Goal: Task Accomplishment & Management: Manage account settings

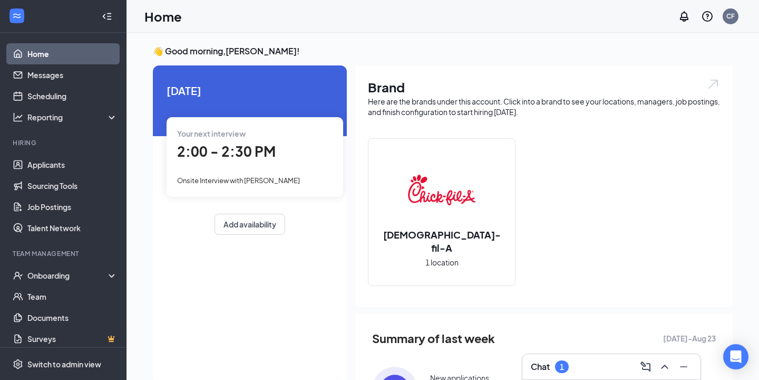
click at [590, 371] on div "Chat 1" at bounding box center [611, 366] width 161 height 17
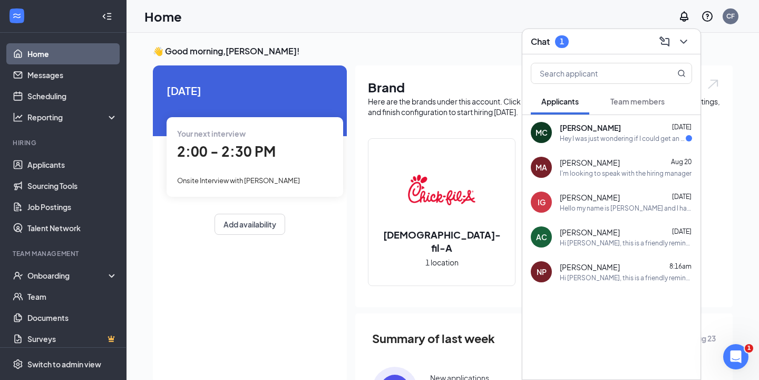
click at [629, 129] on div "[PERSON_NAME] [DATE]" at bounding box center [626, 127] width 132 height 11
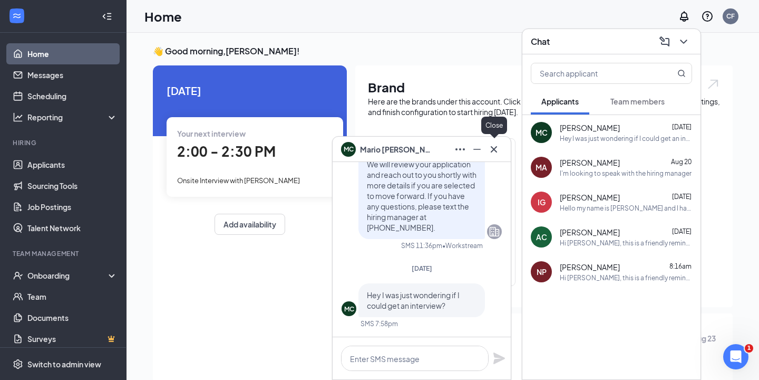
click at [495, 149] on icon "Cross" at bounding box center [494, 149] width 13 height 13
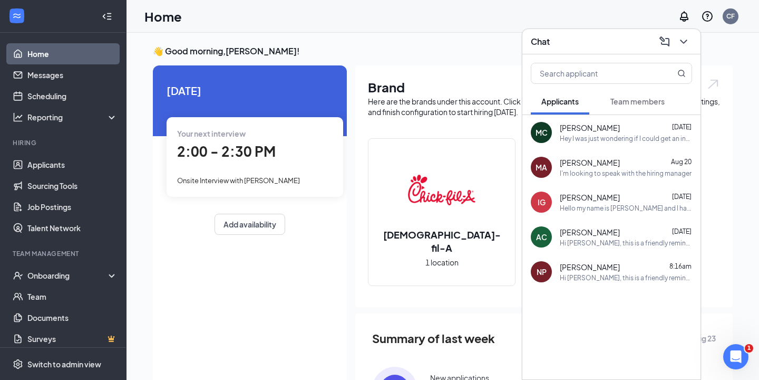
click at [627, 40] on div "Chat" at bounding box center [611, 41] width 161 height 16
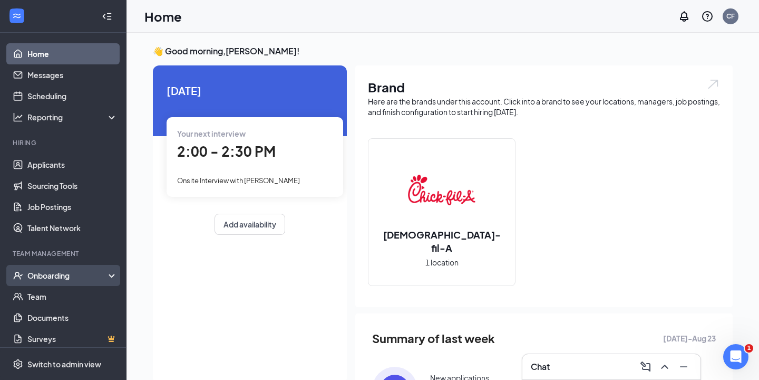
click at [52, 273] on div "Onboarding" at bounding box center [67, 275] width 81 height 11
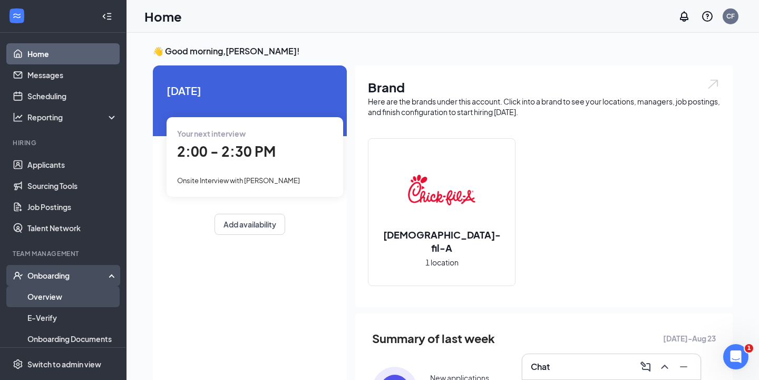
click at [56, 298] on link "Overview" at bounding box center [72, 296] width 90 height 21
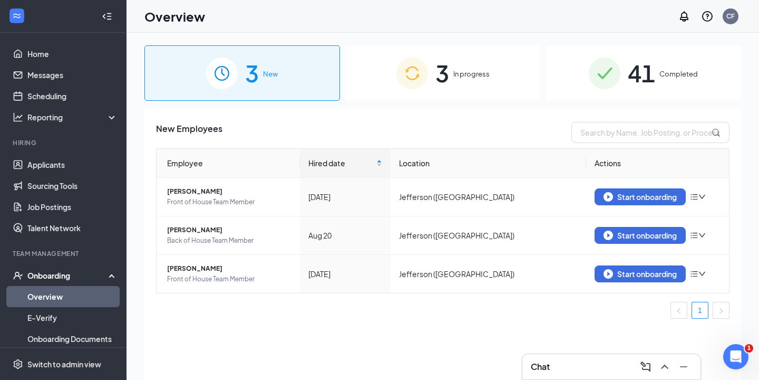
click at [467, 73] on span "In progress" at bounding box center [471, 74] width 36 height 11
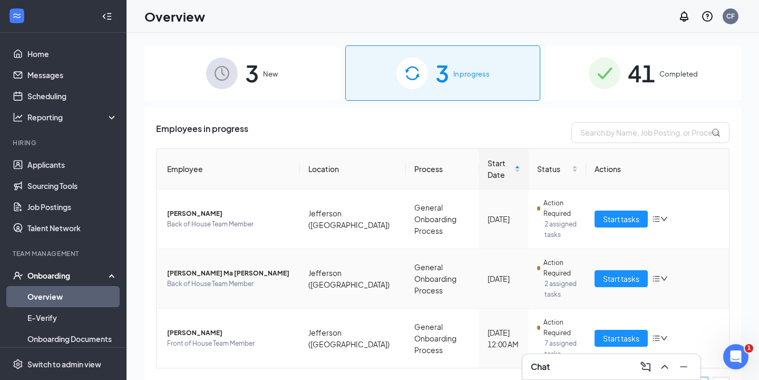
scroll to position [13, 0]
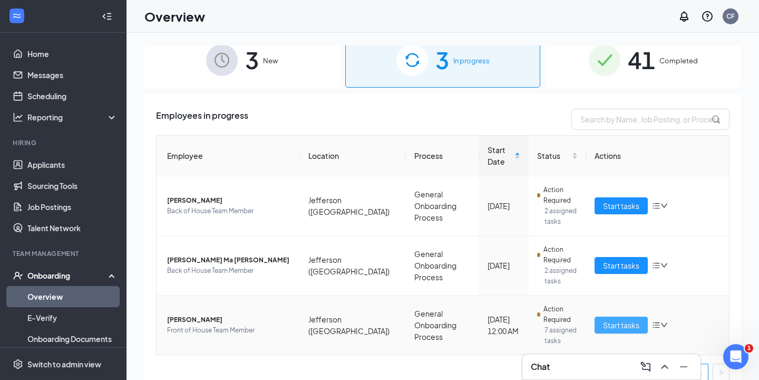
click at [619, 319] on span "Start tasks" at bounding box center [621, 325] width 36 height 12
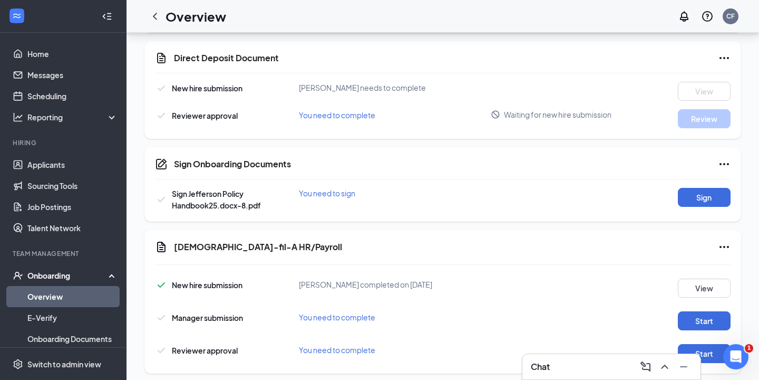
scroll to position [654, 0]
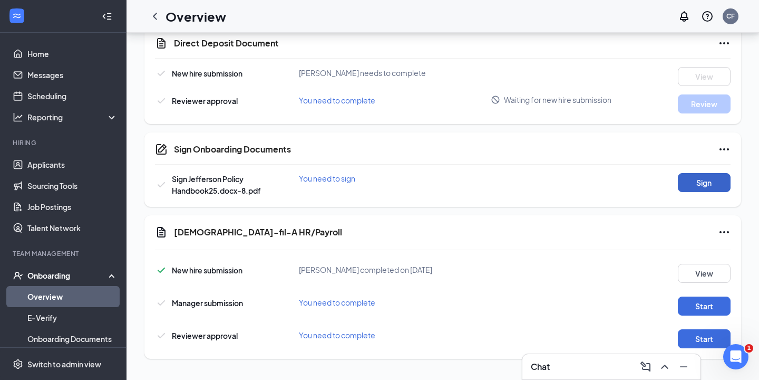
click at [720, 183] on button "Sign" at bounding box center [704, 182] width 53 height 19
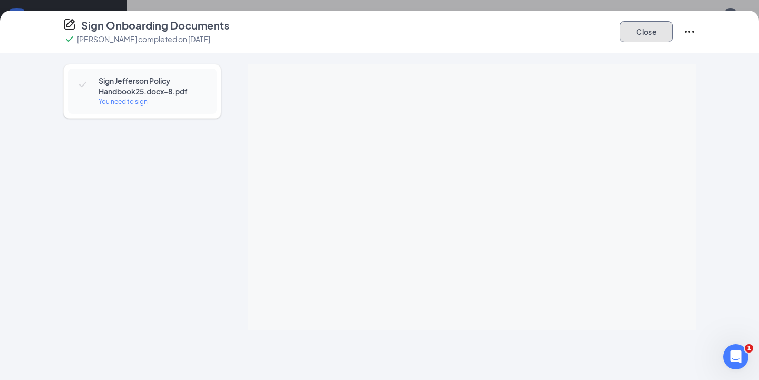
click at [651, 37] on button "Close" at bounding box center [646, 31] width 53 height 21
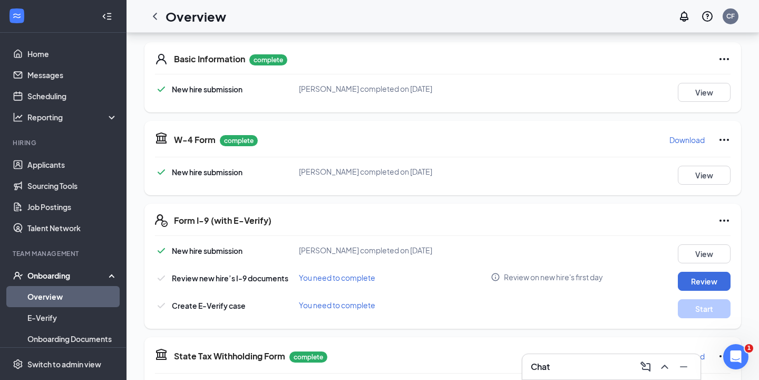
scroll to position [161, 0]
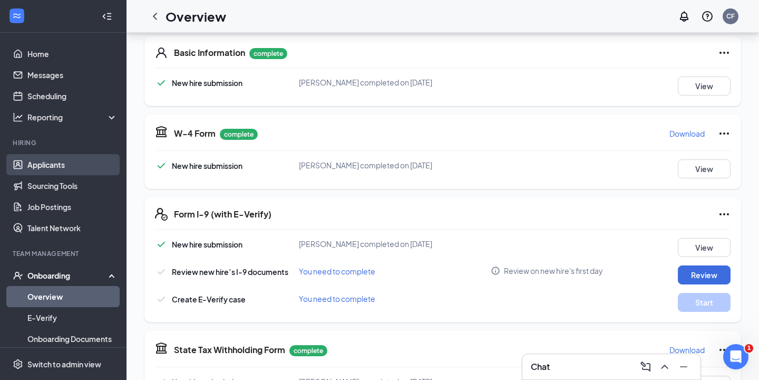
click at [59, 168] on link "Applicants" at bounding box center [72, 164] width 90 height 21
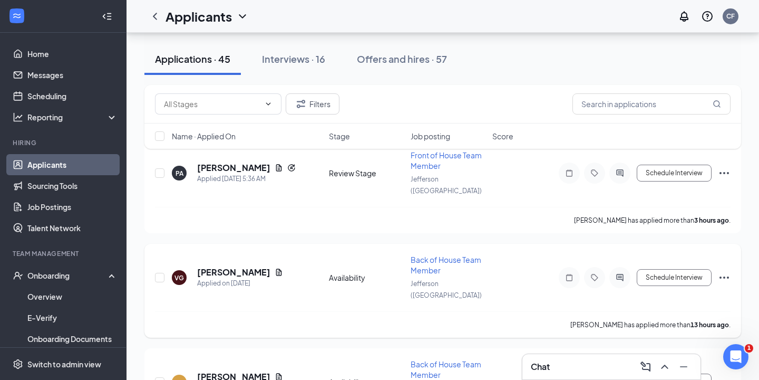
scroll to position [64, 0]
click at [245, 267] on h5 "[PERSON_NAME]" at bounding box center [233, 273] width 73 height 12
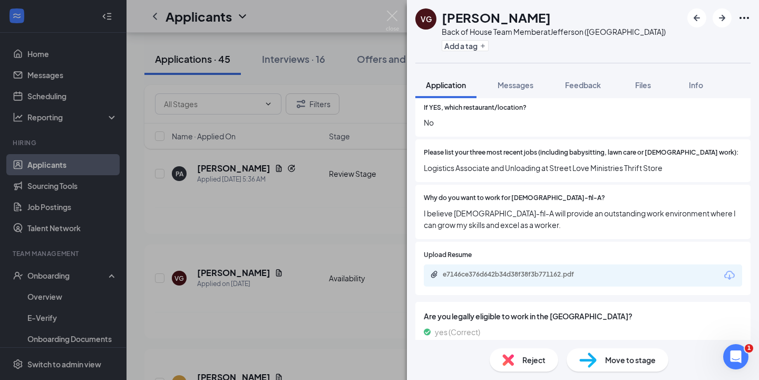
scroll to position [405, 0]
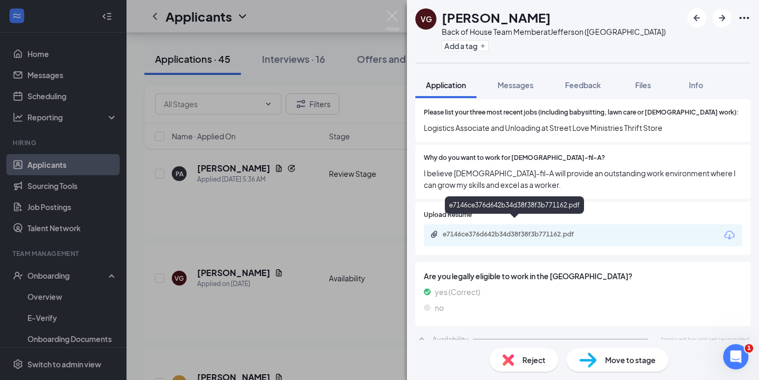
click at [530, 230] on div "e7146ce376d642b34d38f38f3b771162.pdf" at bounding box center [517, 234] width 148 height 8
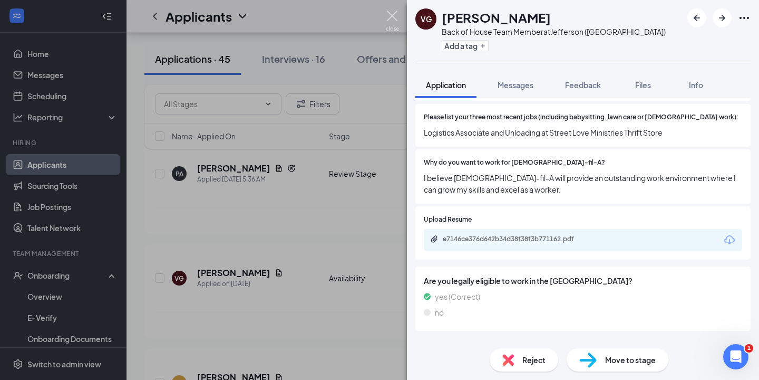
click at [392, 18] on img at bounding box center [392, 21] width 13 height 21
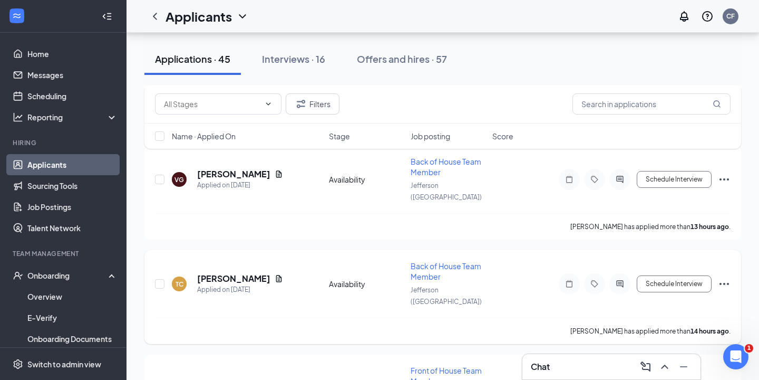
scroll to position [164, 0]
click at [240, 272] on h5 "[PERSON_NAME]" at bounding box center [233, 278] width 73 height 12
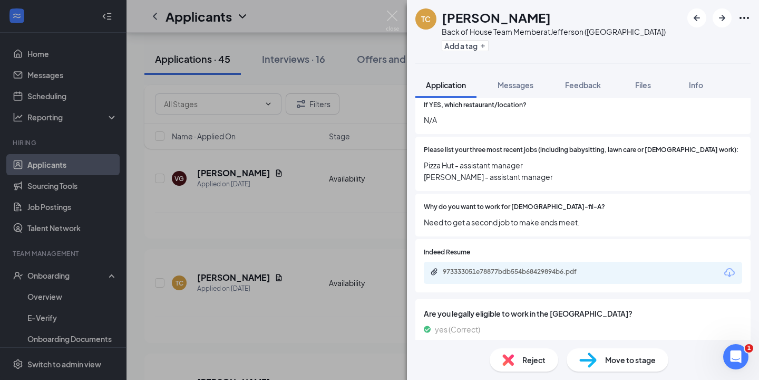
scroll to position [405, 0]
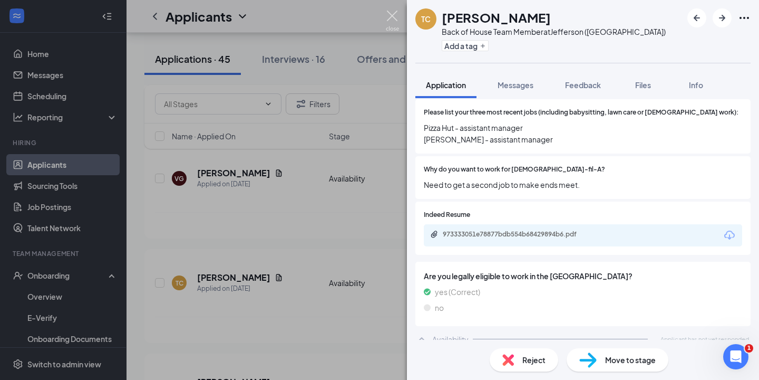
click at [396, 15] on img at bounding box center [392, 21] width 13 height 21
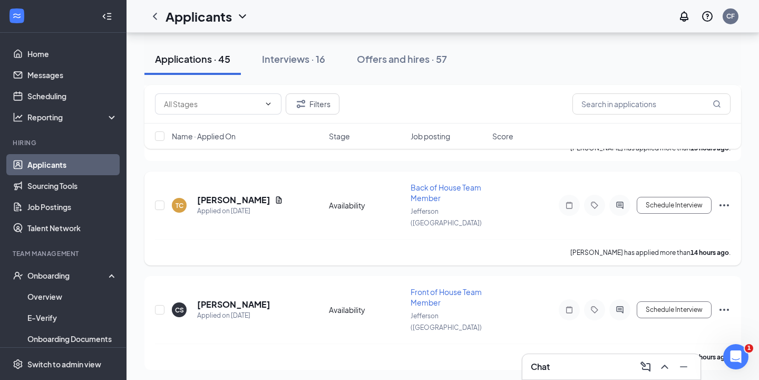
scroll to position [243, 0]
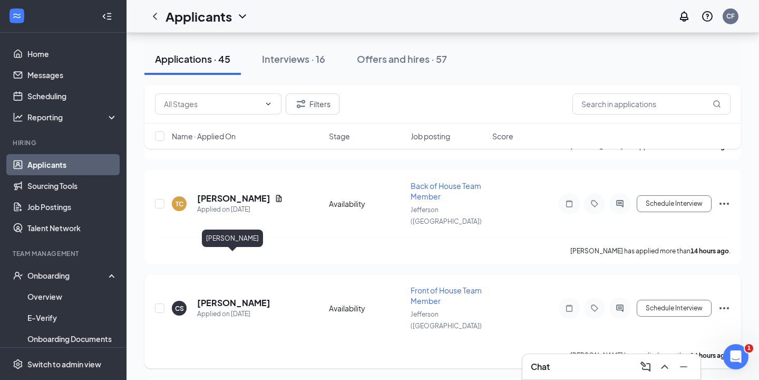
click at [256, 297] on h5 "[PERSON_NAME]" at bounding box center [233, 303] width 73 height 12
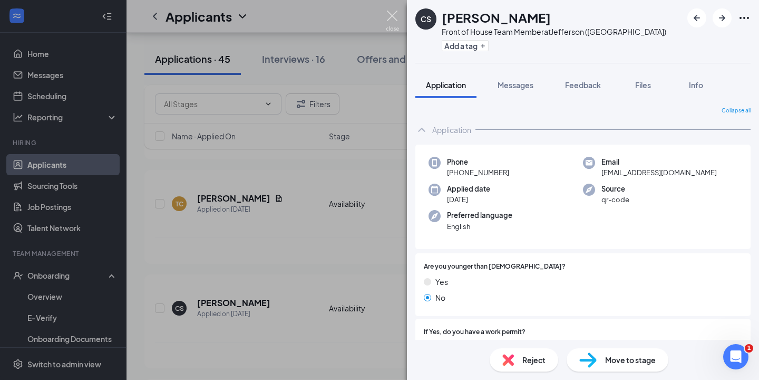
click at [394, 16] on img at bounding box center [392, 21] width 13 height 21
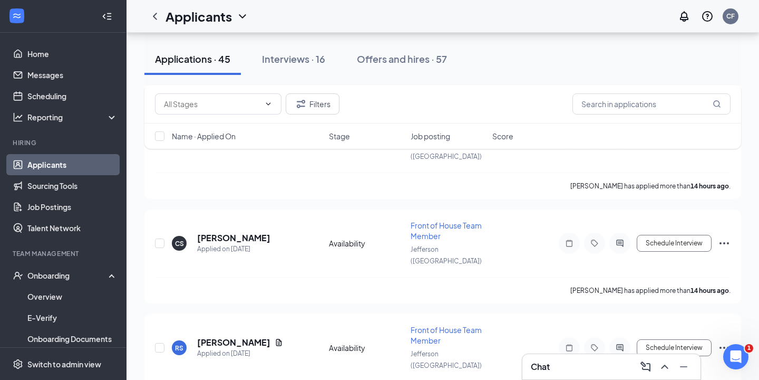
scroll to position [311, 0]
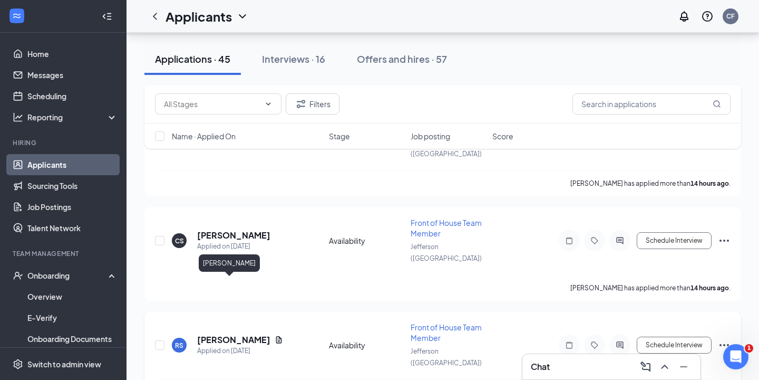
click at [224, 334] on h5 "[PERSON_NAME]" at bounding box center [233, 340] width 73 height 12
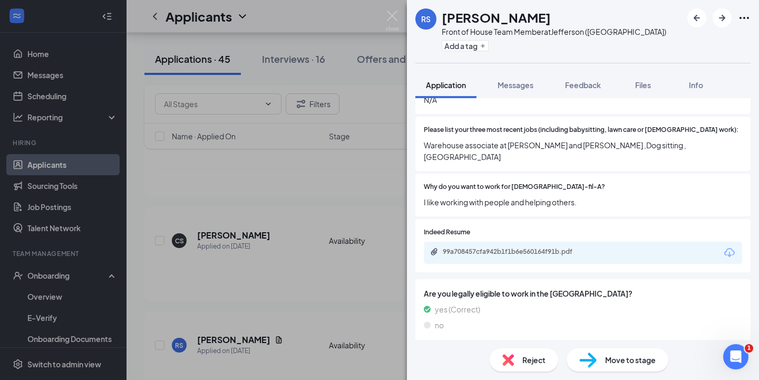
scroll to position [393, 0]
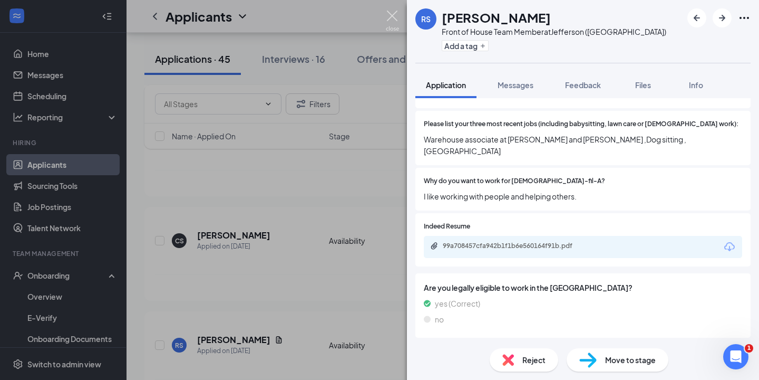
click at [394, 15] on img at bounding box center [392, 21] width 13 height 21
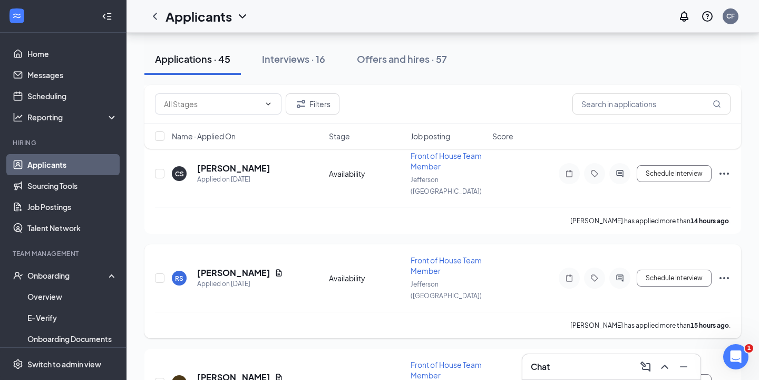
scroll to position [427, 0]
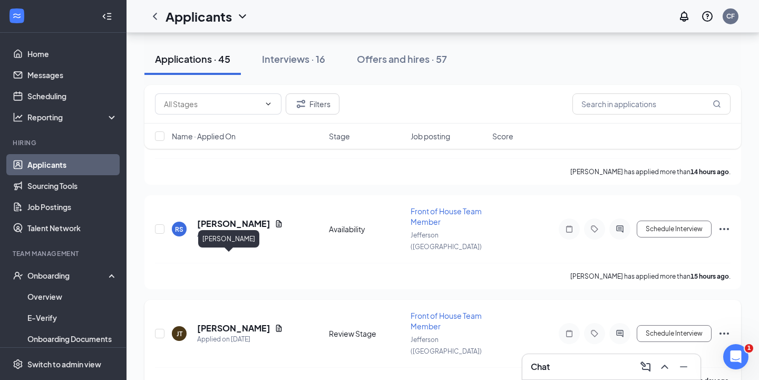
click at [225, 322] on h5 "[PERSON_NAME]" at bounding box center [233, 328] width 73 height 12
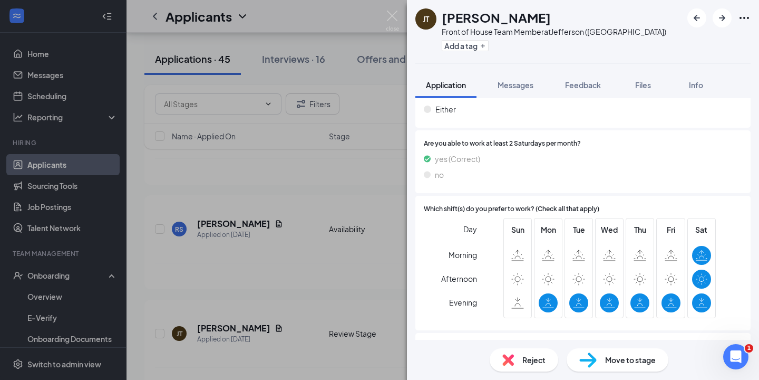
scroll to position [817, 0]
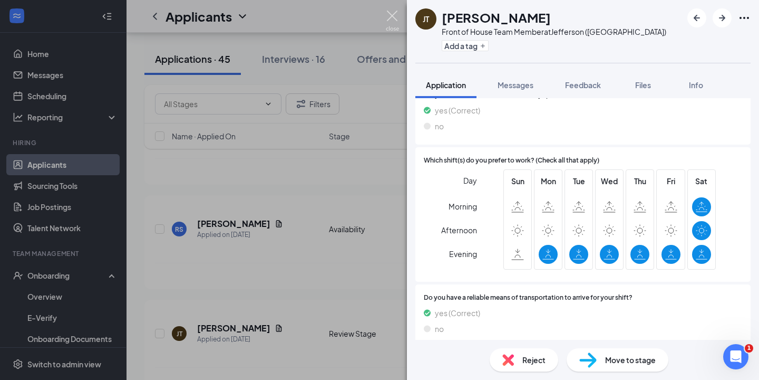
click at [395, 17] on img at bounding box center [392, 21] width 13 height 21
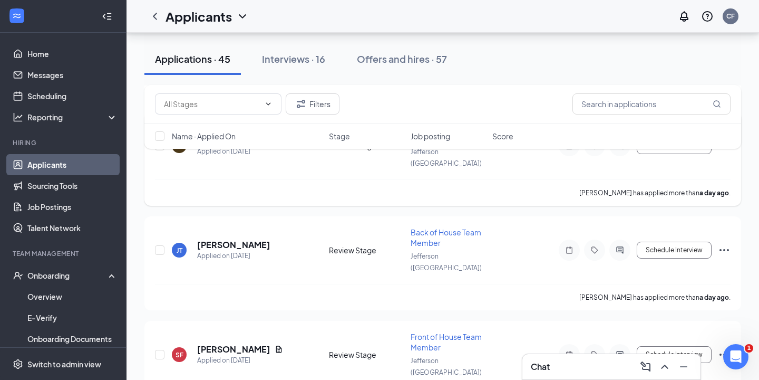
scroll to position [619, 0]
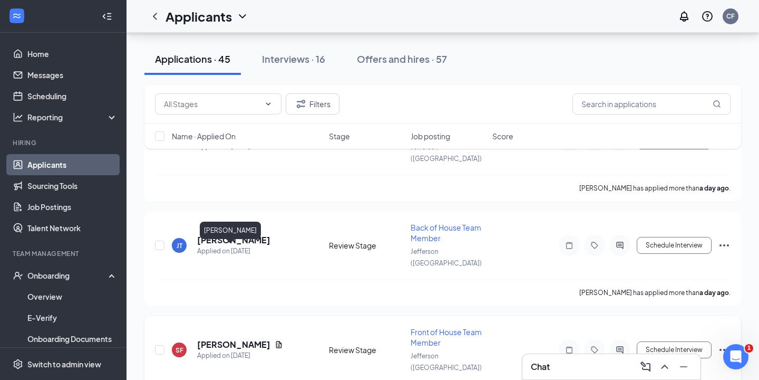
click at [235, 339] on h5 "[PERSON_NAME]" at bounding box center [233, 345] width 73 height 12
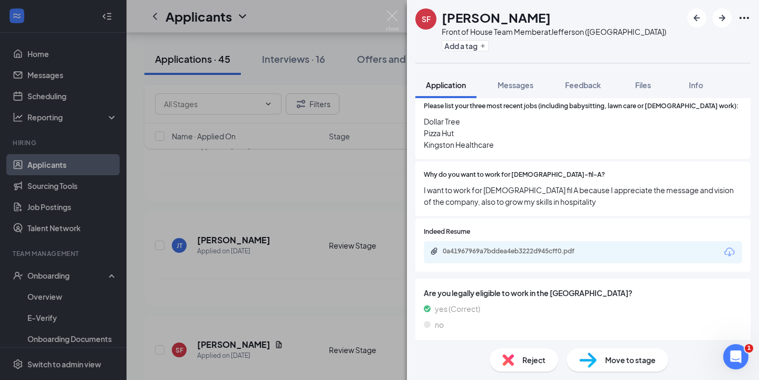
scroll to position [389, 0]
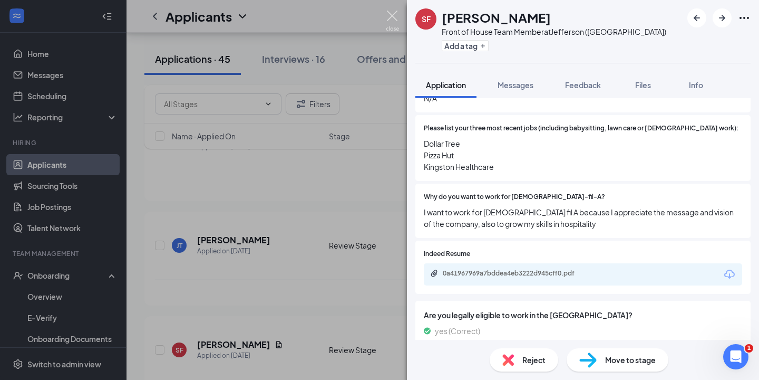
click at [391, 19] on img at bounding box center [392, 21] width 13 height 21
